Goal: Task Accomplishment & Management: Complete application form

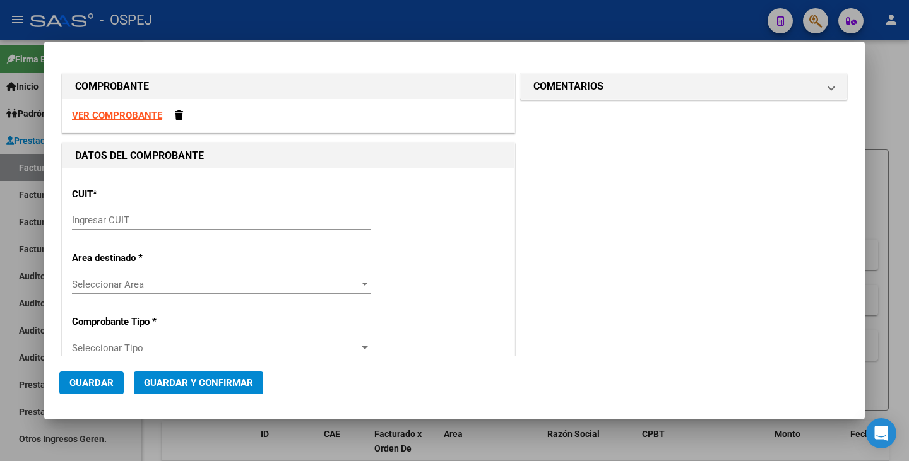
click at [111, 222] on input "Ingresar CUIT" at bounding box center [221, 220] width 299 height 11
click at [106, 118] on strong "VER COMPROBANTE" at bounding box center [117, 115] width 90 height 11
click at [201, 225] on input "Ingresar CUIT" at bounding box center [221, 220] width 299 height 11
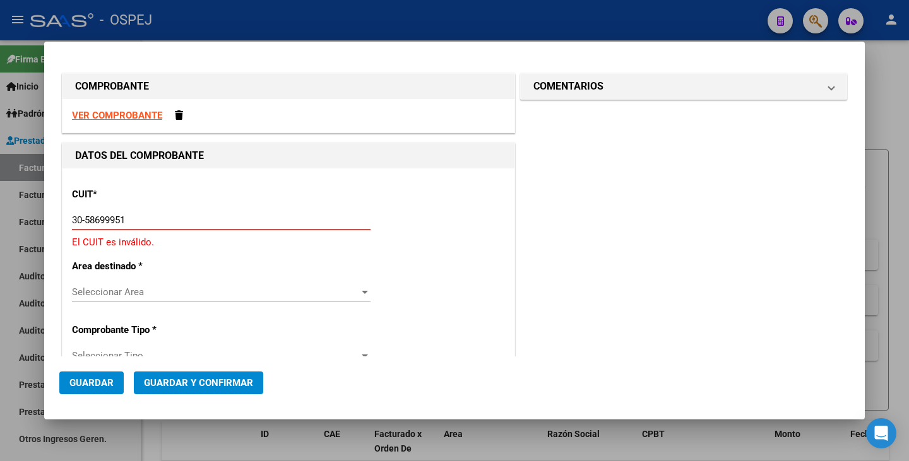
type input "30-58699951-2"
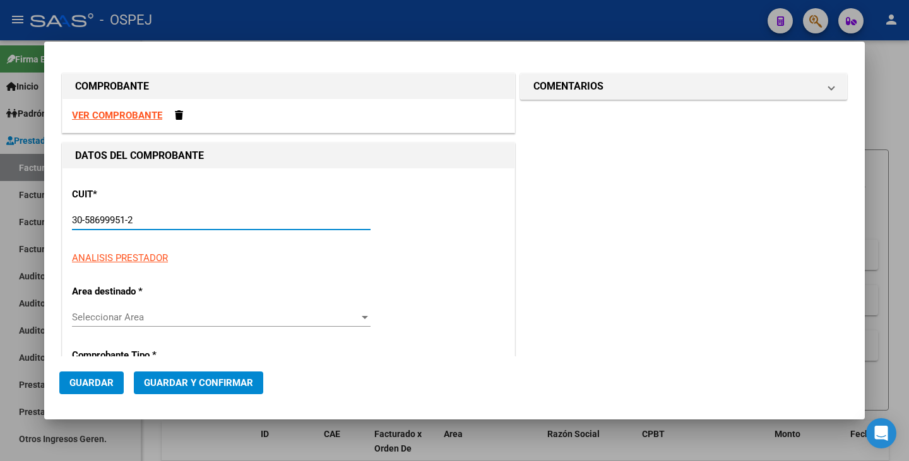
type input "119"
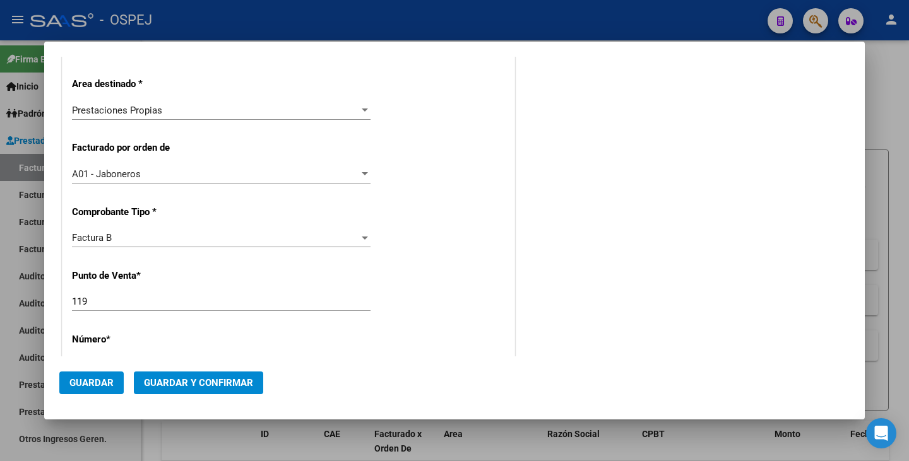
scroll to position [252, 0]
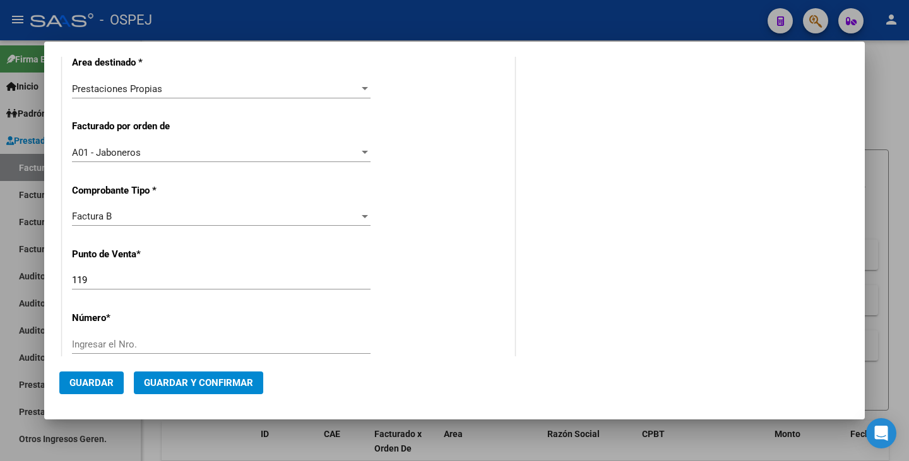
type input "30-58699951-2"
click at [127, 343] on input "Ingresar el Nro." at bounding box center [221, 344] width 299 height 11
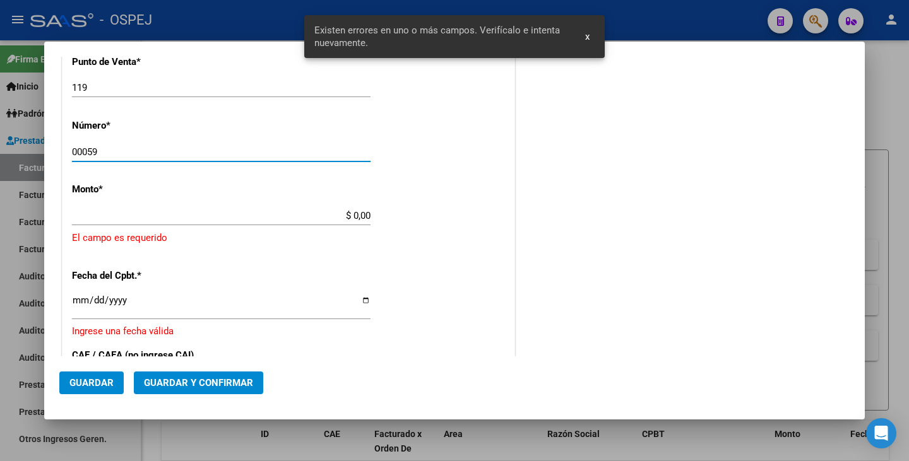
scroll to position [448, 0]
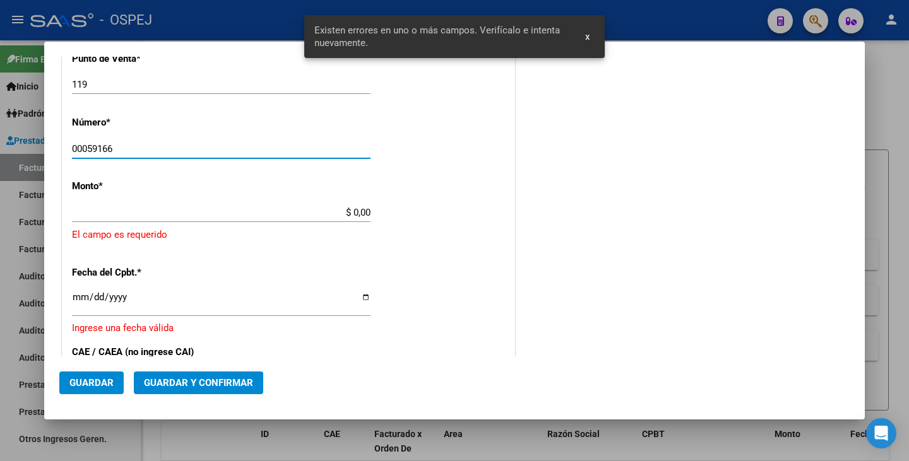
type input "00059166"
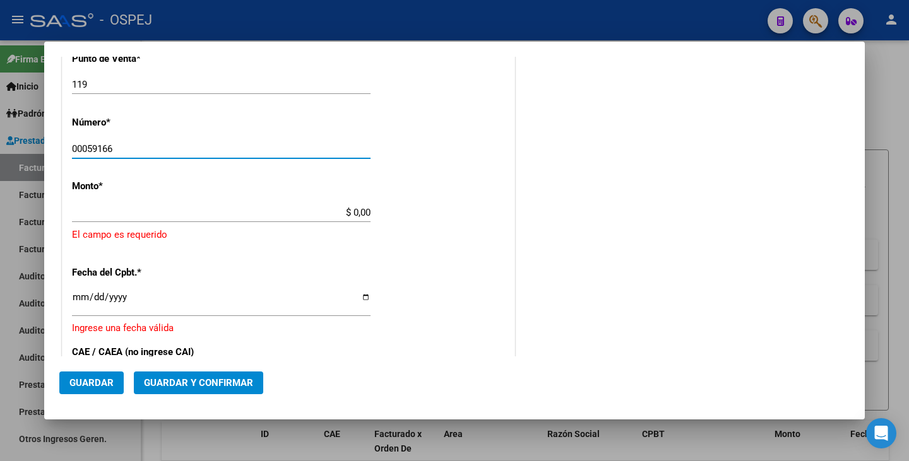
click at [364, 214] on input "$ 0,00" at bounding box center [221, 212] width 299 height 11
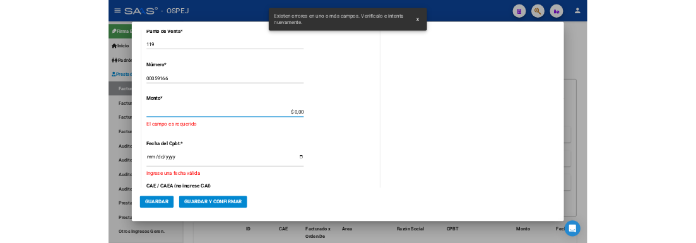
scroll to position [452, 0]
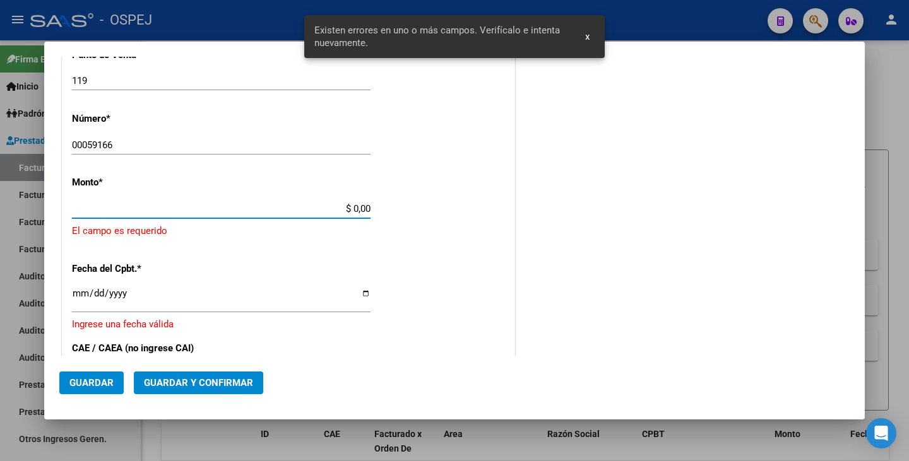
click at [365, 210] on input "$ 0,00" at bounding box center [221, 208] width 299 height 11
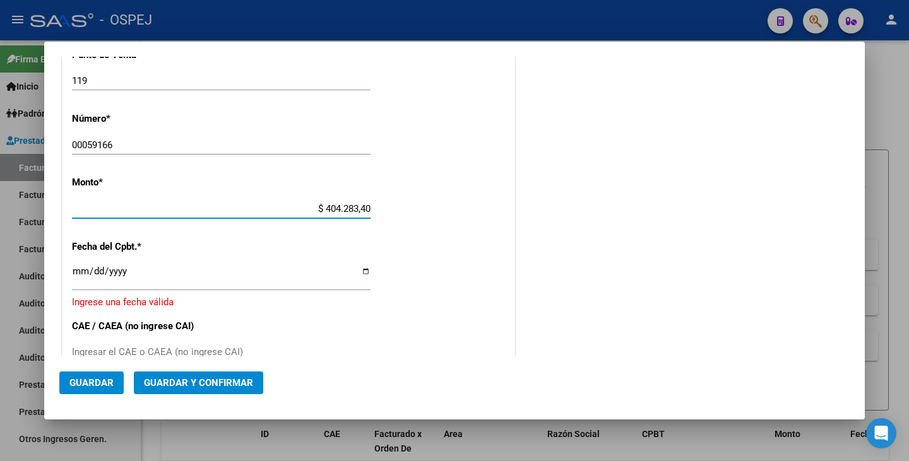
type input "$ 4.042.834,00"
click at [79, 275] on input "Ingresar la fecha" at bounding box center [221, 276] width 299 height 20
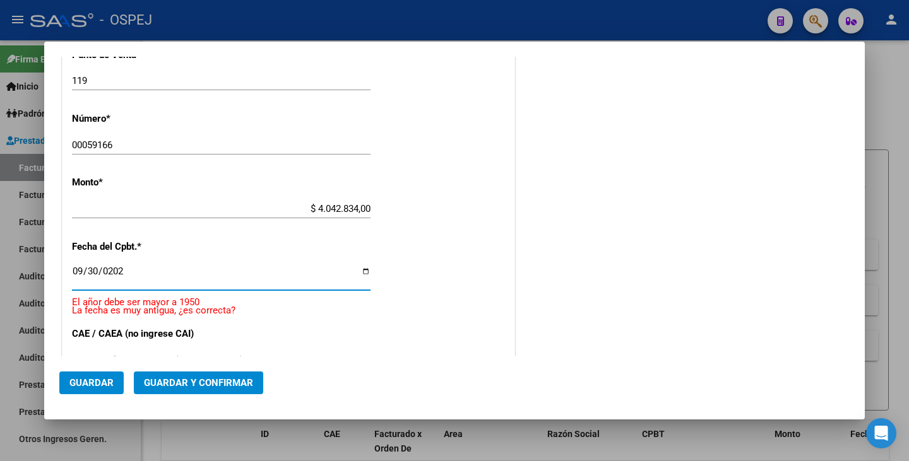
type input "[DATE]"
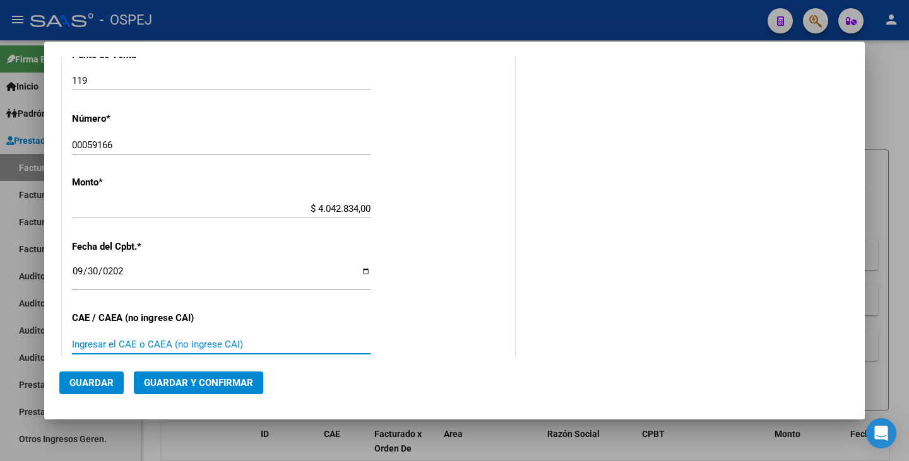
click at [141, 348] on input "Ingresar el CAE o CAEA (no ingrese CAI)" at bounding box center [221, 344] width 299 height 11
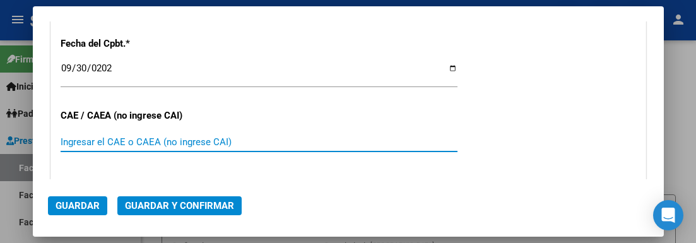
scroll to position [641, 0]
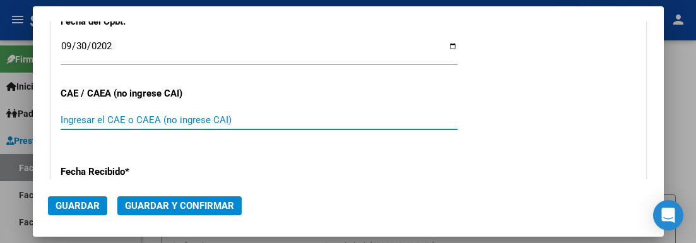
click at [133, 124] on input "Ingresar el CAE o CAEA (no ingrese CAI)" at bounding box center [259, 119] width 397 height 11
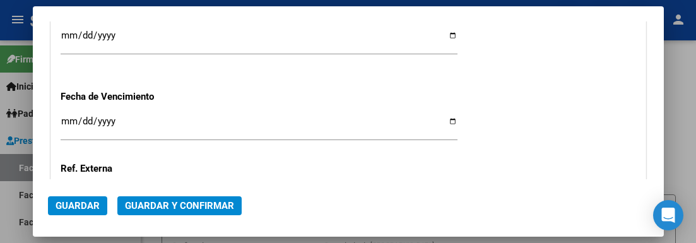
scroll to position [831, 0]
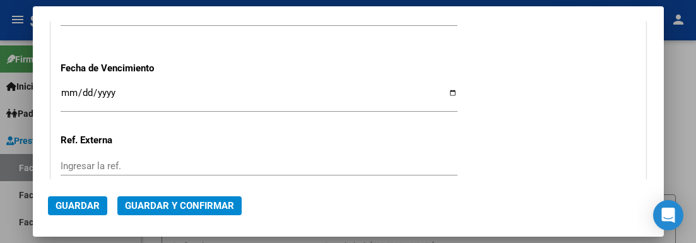
type input "75402978686686"
click at [221, 205] on span "Guardar y Confirmar" at bounding box center [179, 205] width 109 height 11
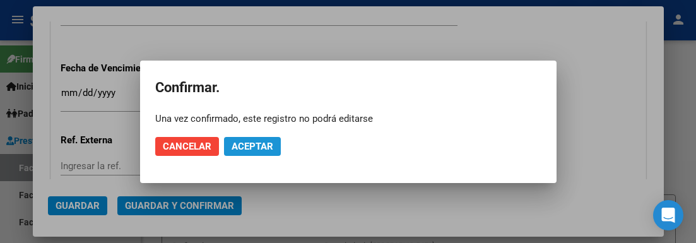
click at [271, 154] on button "Aceptar" at bounding box center [252, 146] width 57 height 19
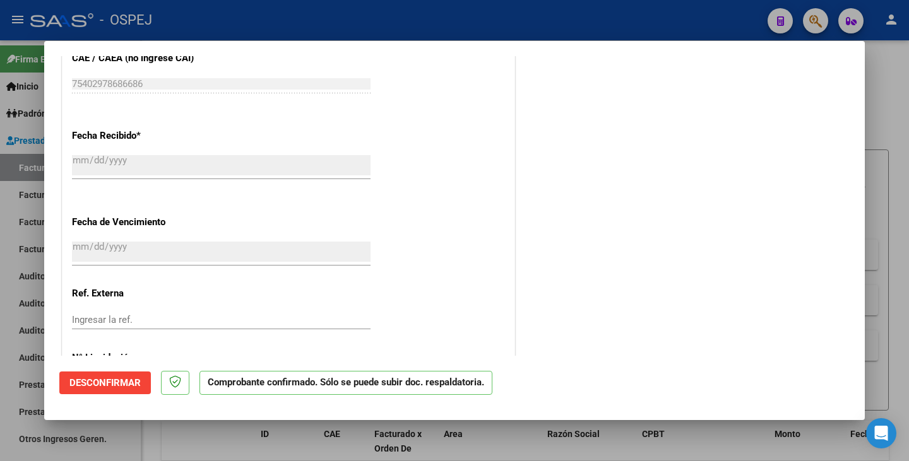
scroll to position [798, 0]
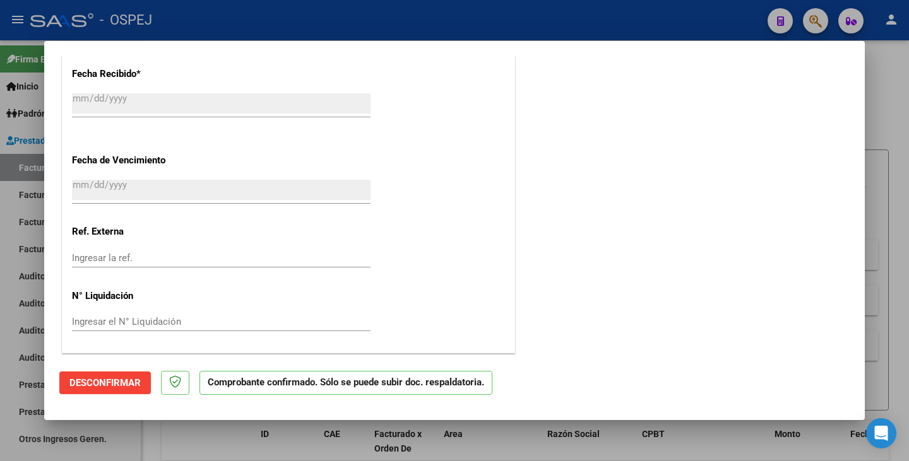
click at [18, 352] on div at bounding box center [454, 230] width 909 height 461
type input "$ 0,00"
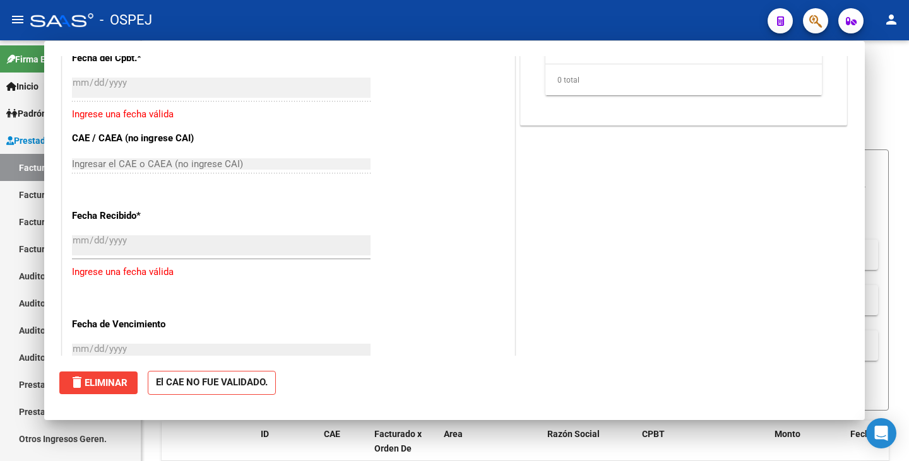
scroll to position [0, 0]
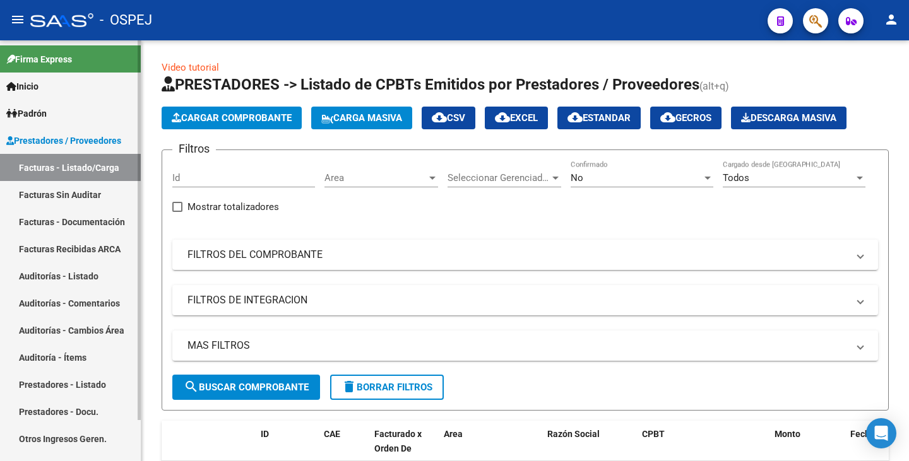
click at [64, 278] on link "Auditorías - Listado" at bounding box center [70, 276] width 141 height 27
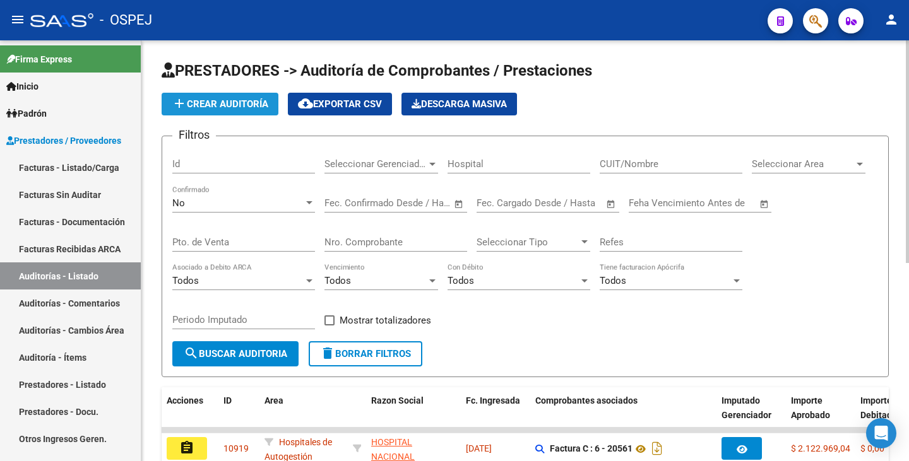
click at [246, 111] on button "add Crear Auditoría" at bounding box center [220, 104] width 117 height 23
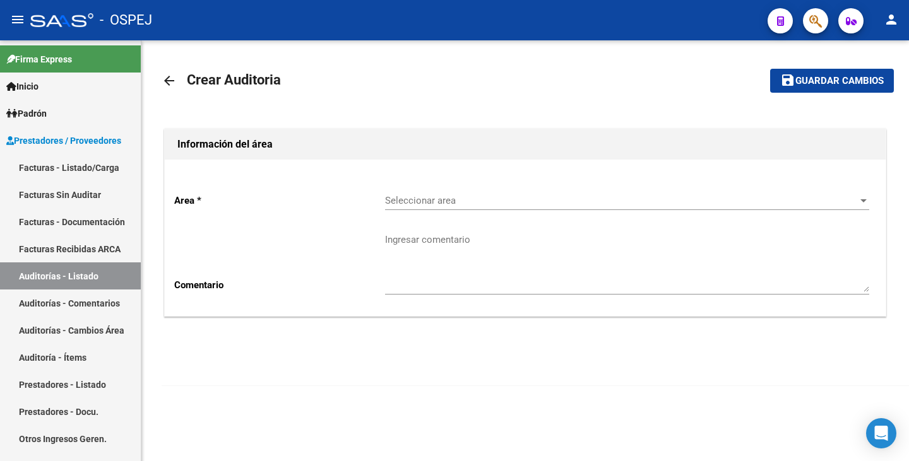
click at [439, 205] on span "Seleccionar area" at bounding box center [621, 200] width 473 height 11
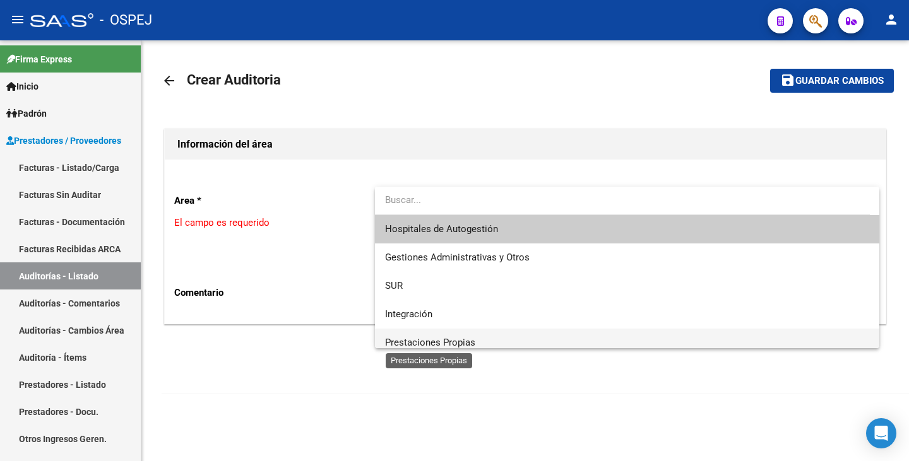
click at [439, 341] on span "Prestaciones Propias" at bounding box center [430, 342] width 90 height 11
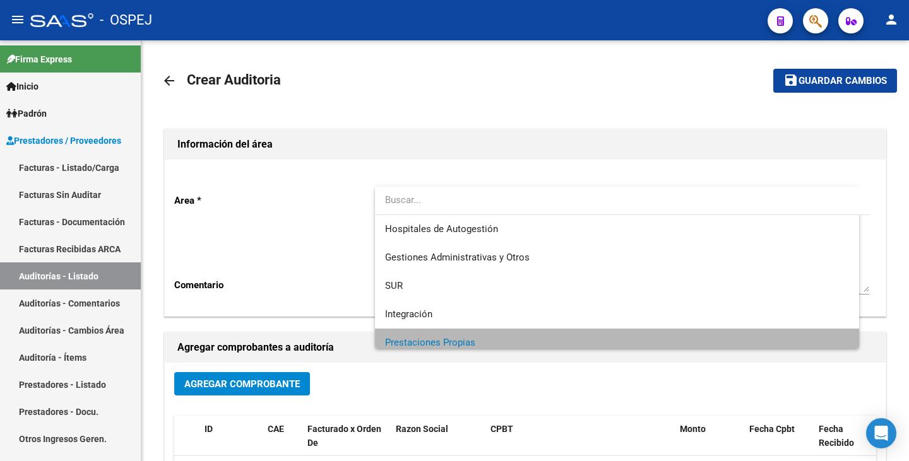
scroll to position [9, 0]
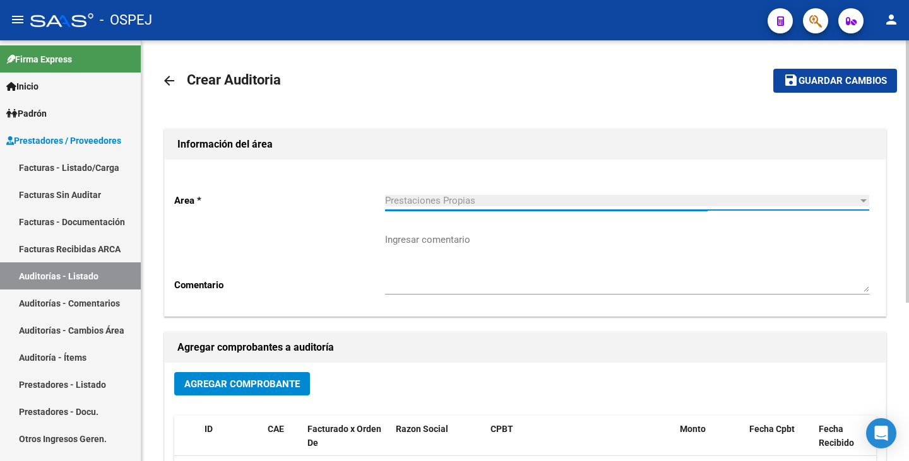
click at [293, 388] on span "Agregar Comprobante" at bounding box center [241, 384] width 115 height 11
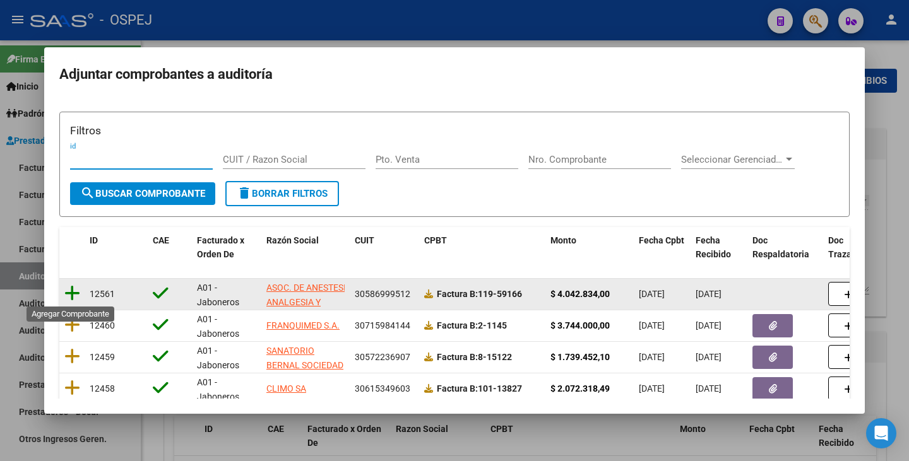
click at [74, 292] on icon at bounding box center [72, 294] width 16 height 18
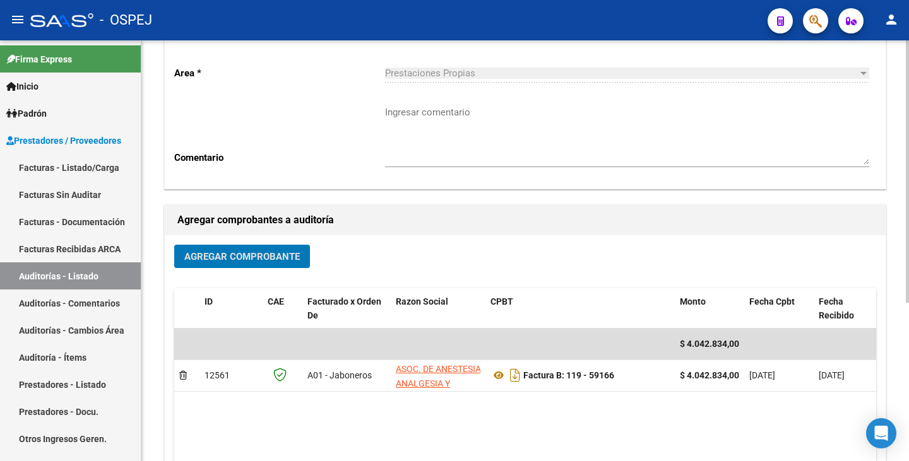
scroll to position [0, 0]
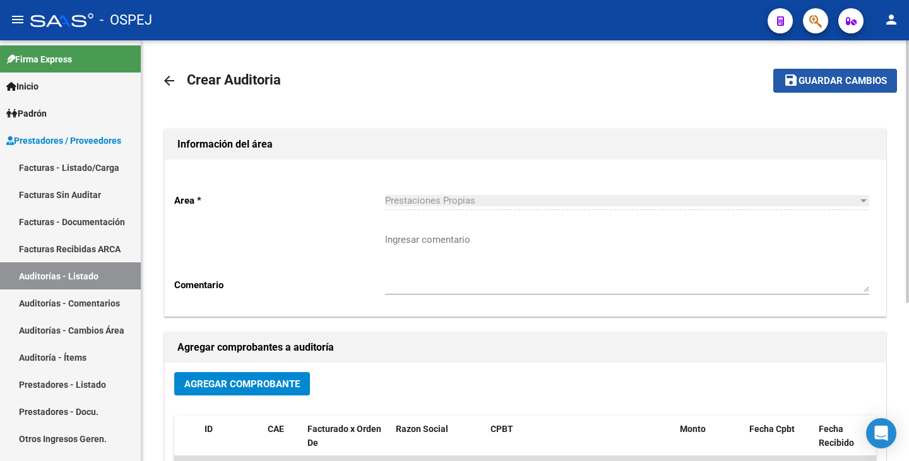
click at [850, 74] on button "save Guardar cambios" at bounding box center [835, 80] width 124 height 23
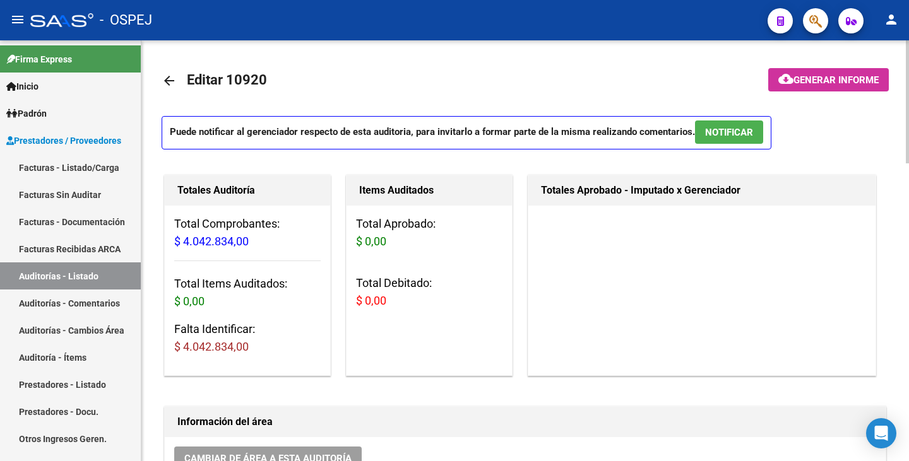
click at [366, 375] on div "Items Auditados Total Aprobado: $ 0,00 Total Debitado: $ 0,00" at bounding box center [429, 275] width 167 height 201
drag, startPoint x: 168, startPoint y: 306, endPoint x: 167, endPoint y: 294, distance: 12.1
click at [168, 306] on div "Total Comprobantes: $ 4.042.834,00 Total Items Auditados: $ 0,00 Falta Identifi…" at bounding box center [247, 291] width 165 height 170
